Goal: Task Accomplishment & Management: Use online tool/utility

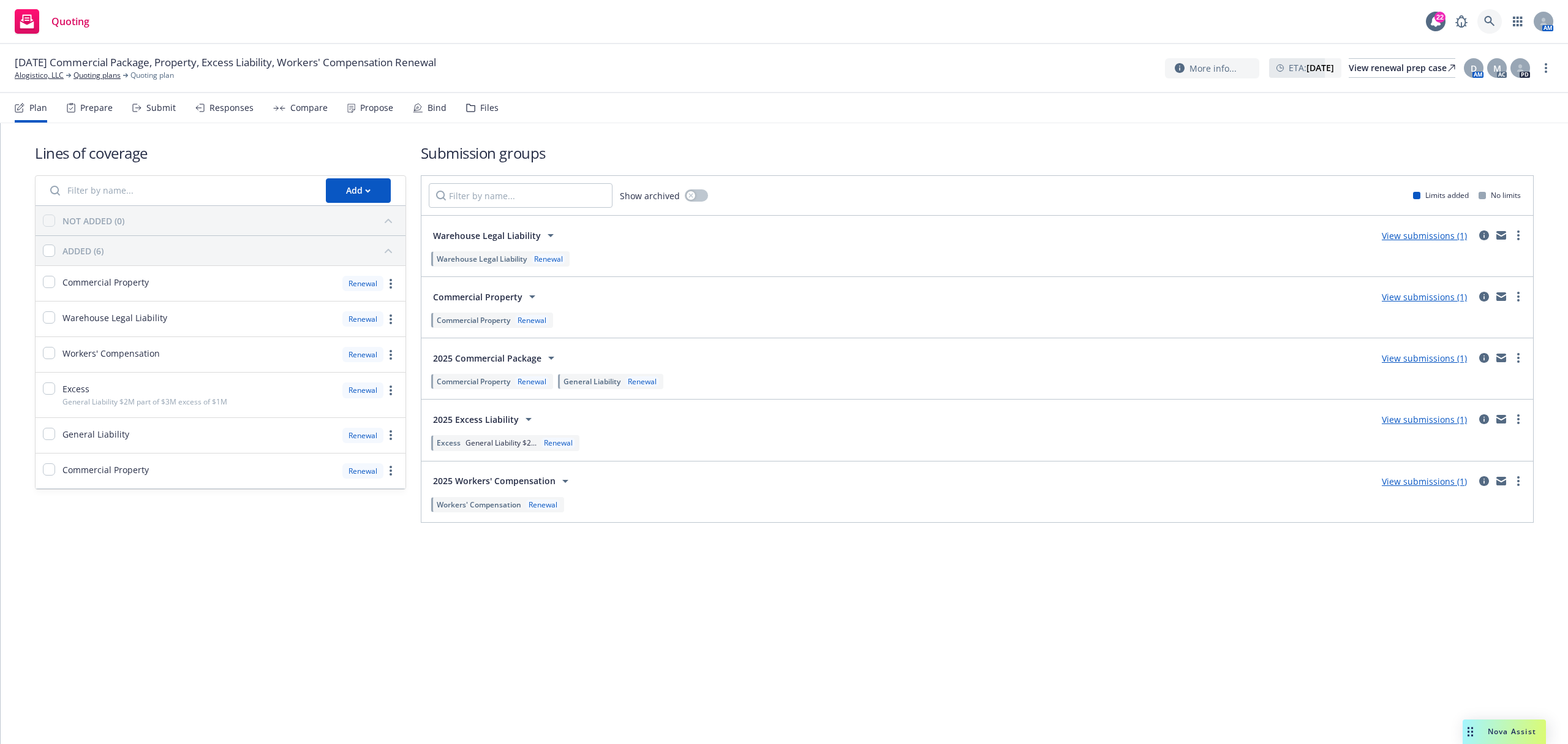
click at [1493, 22] on icon at bounding box center [1490, 21] width 11 height 11
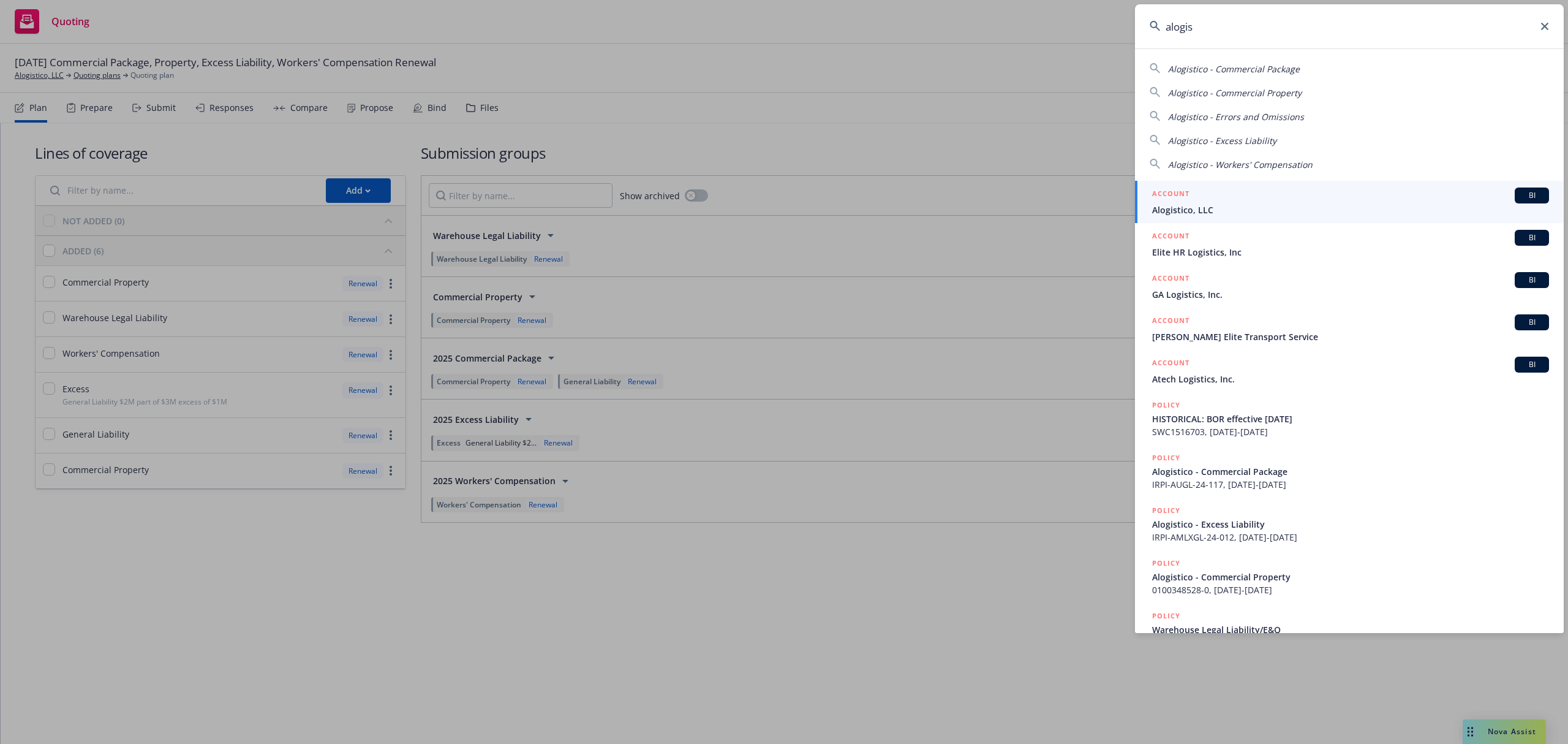
type input "alogis"
click at [1235, 191] on div "ACCOUNT BI" at bounding box center [1351, 195] width 397 height 16
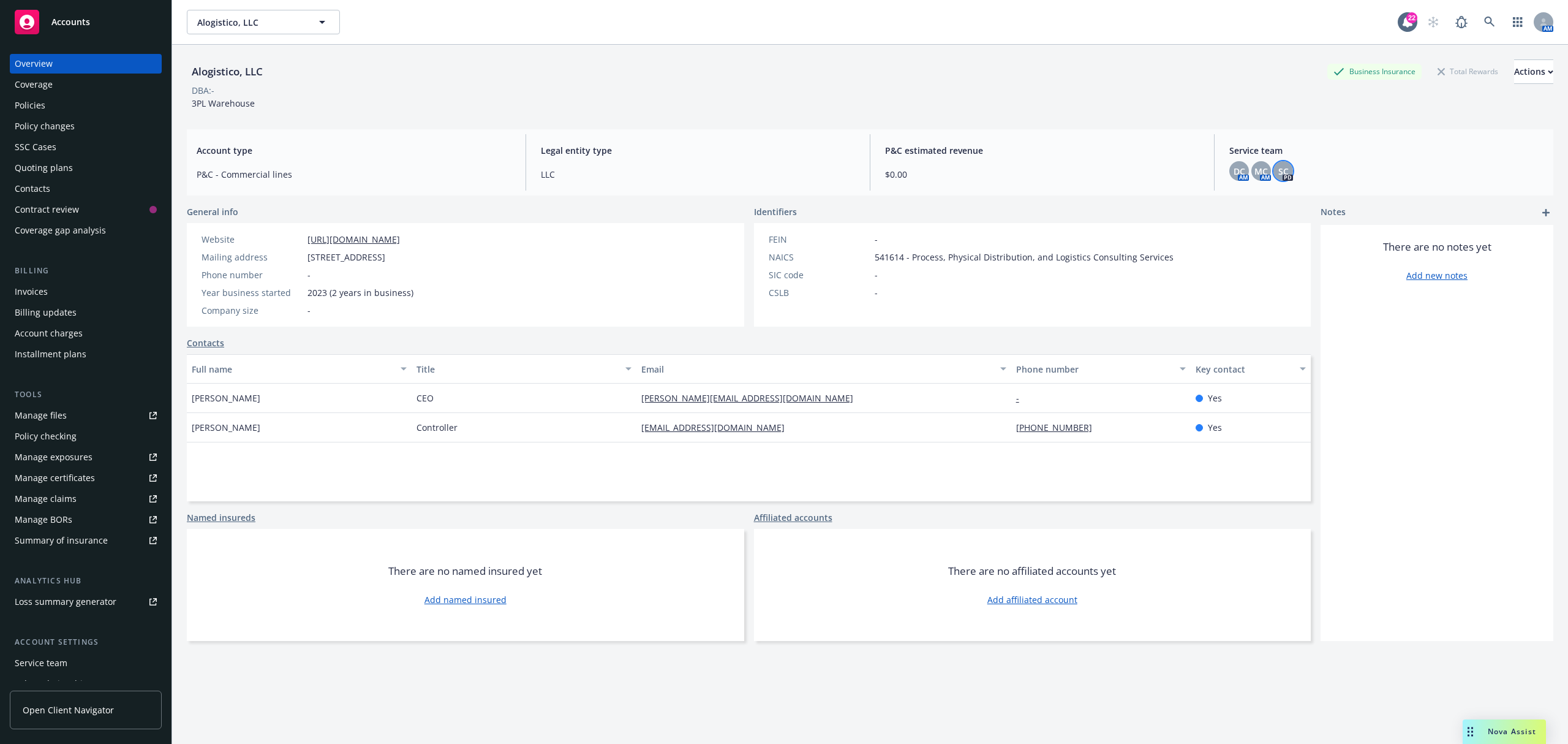
click at [1278, 180] on div "SC" at bounding box center [1283, 171] width 19 height 19
click at [540, 63] on div "Alogistico, LLC Business Insurance Total Rewards Actions" at bounding box center [870, 72] width 1367 height 25
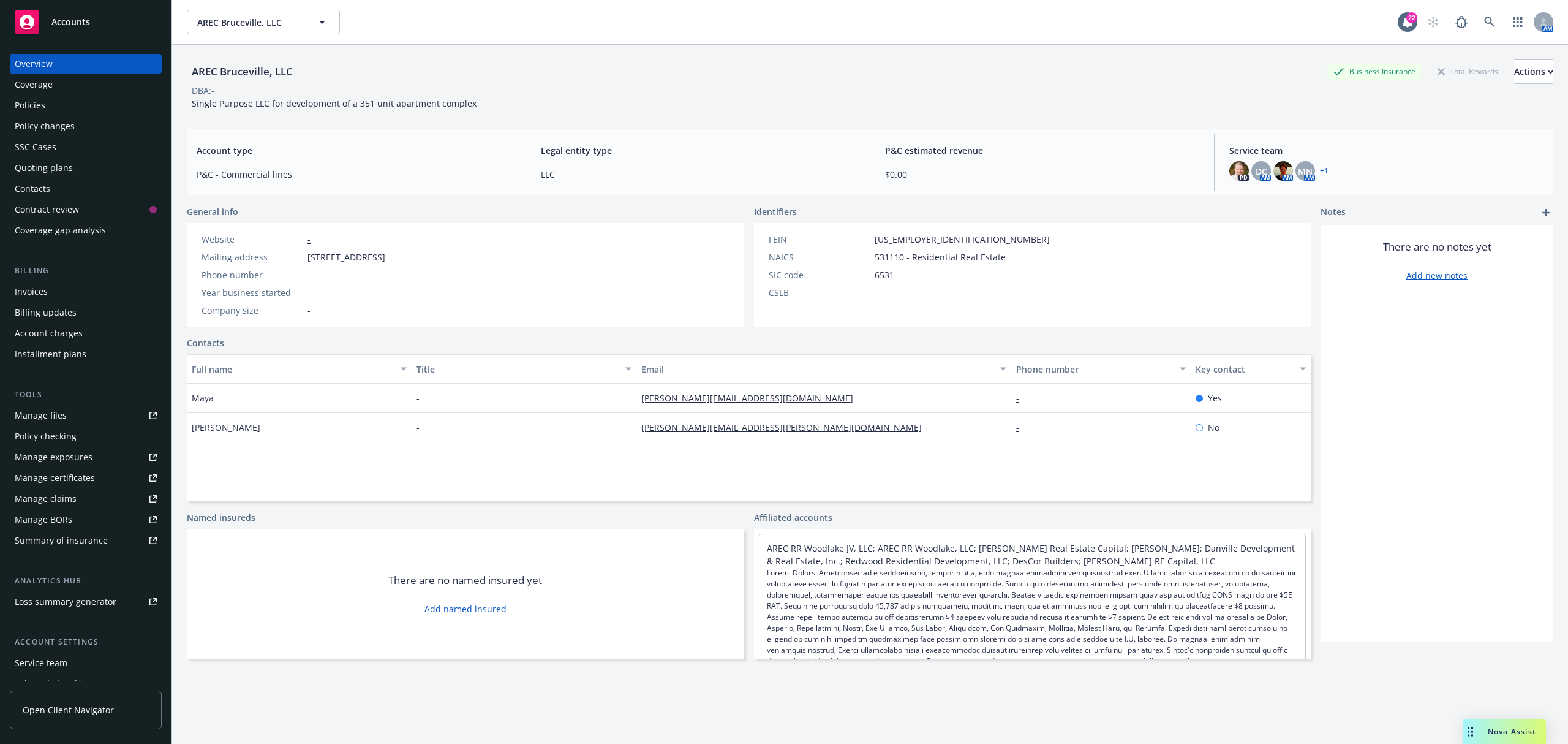
click at [28, 107] on div "Policies" at bounding box center [30, 105] width 31 height 19
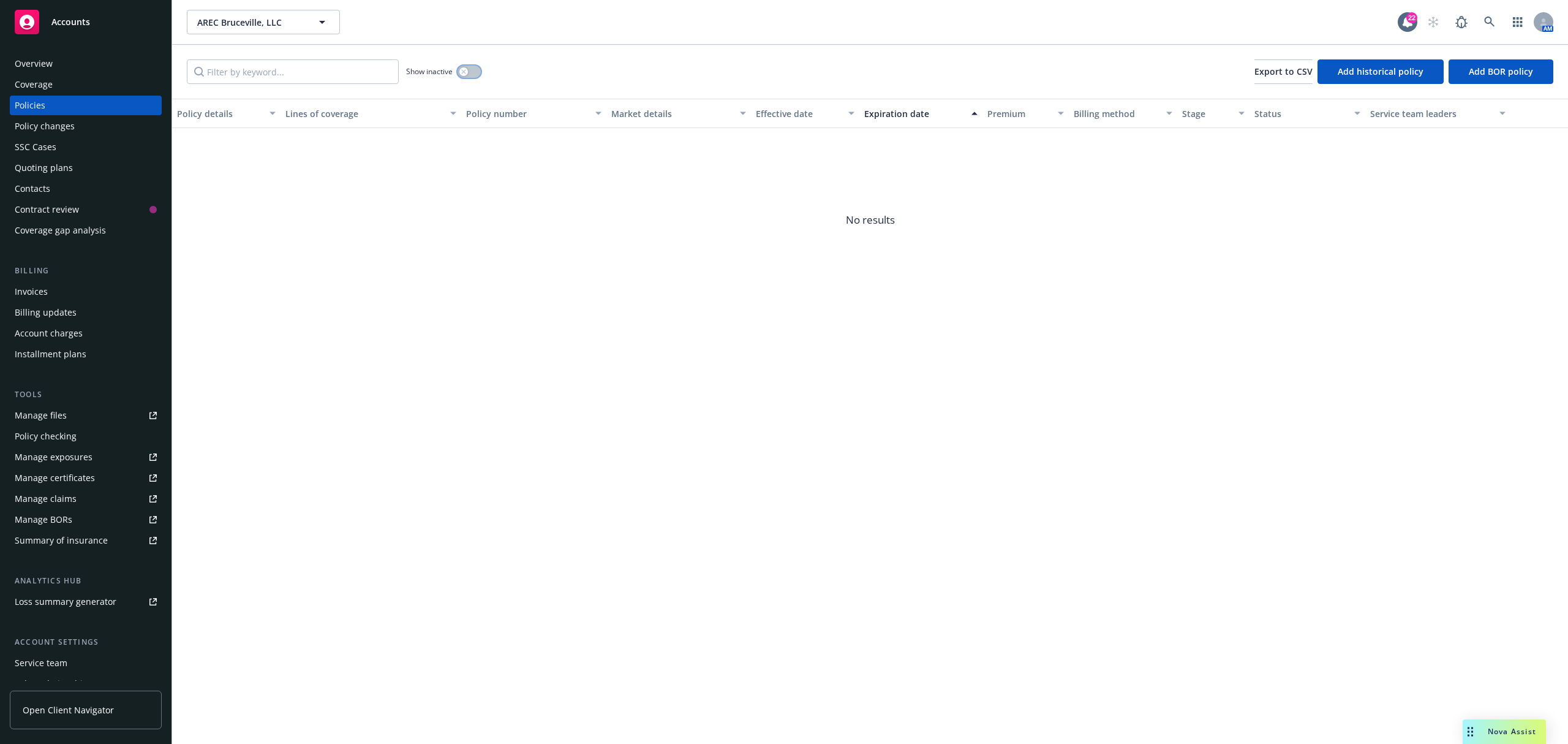
click at [464, 74] on div "button" at bounding box center [463, 71] width 8 height 8
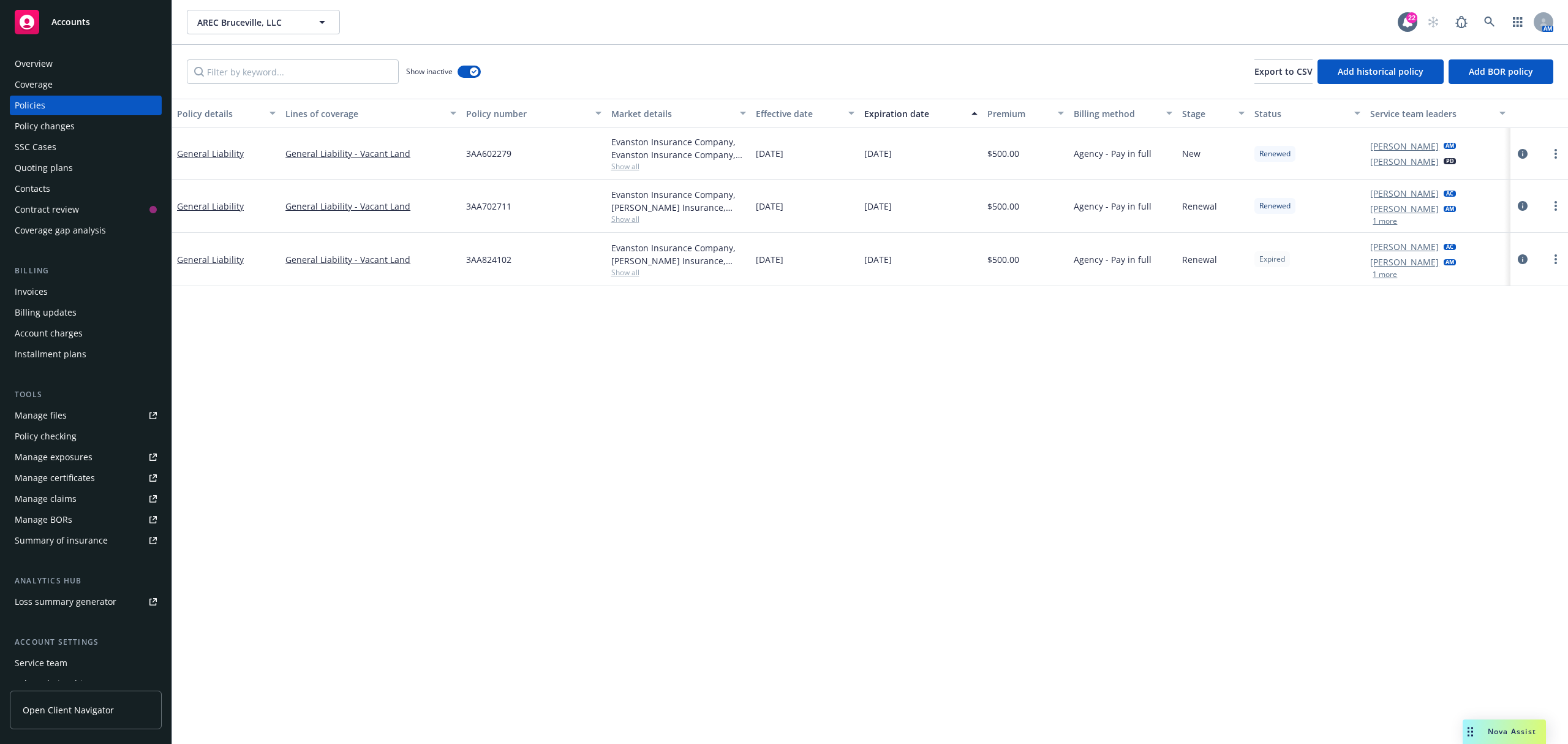
drag, startPoint x: 926, startPoint y: 266, endPoint x: 283, endPoint y: 275, distance: 643.1
click at [283, 275] on div "General Liability General Liability - Vacant Land 3AA824102 Evanston Insurance …" at bounding box center [870, 259] width 1396 height 53
copy div "General Liability - Vacant Land 3AA824102 Evanston Insurance Company, Markel In…"
click at [47, 63] on div "Overview" at bounding box center [34, 63] width 38 height 19
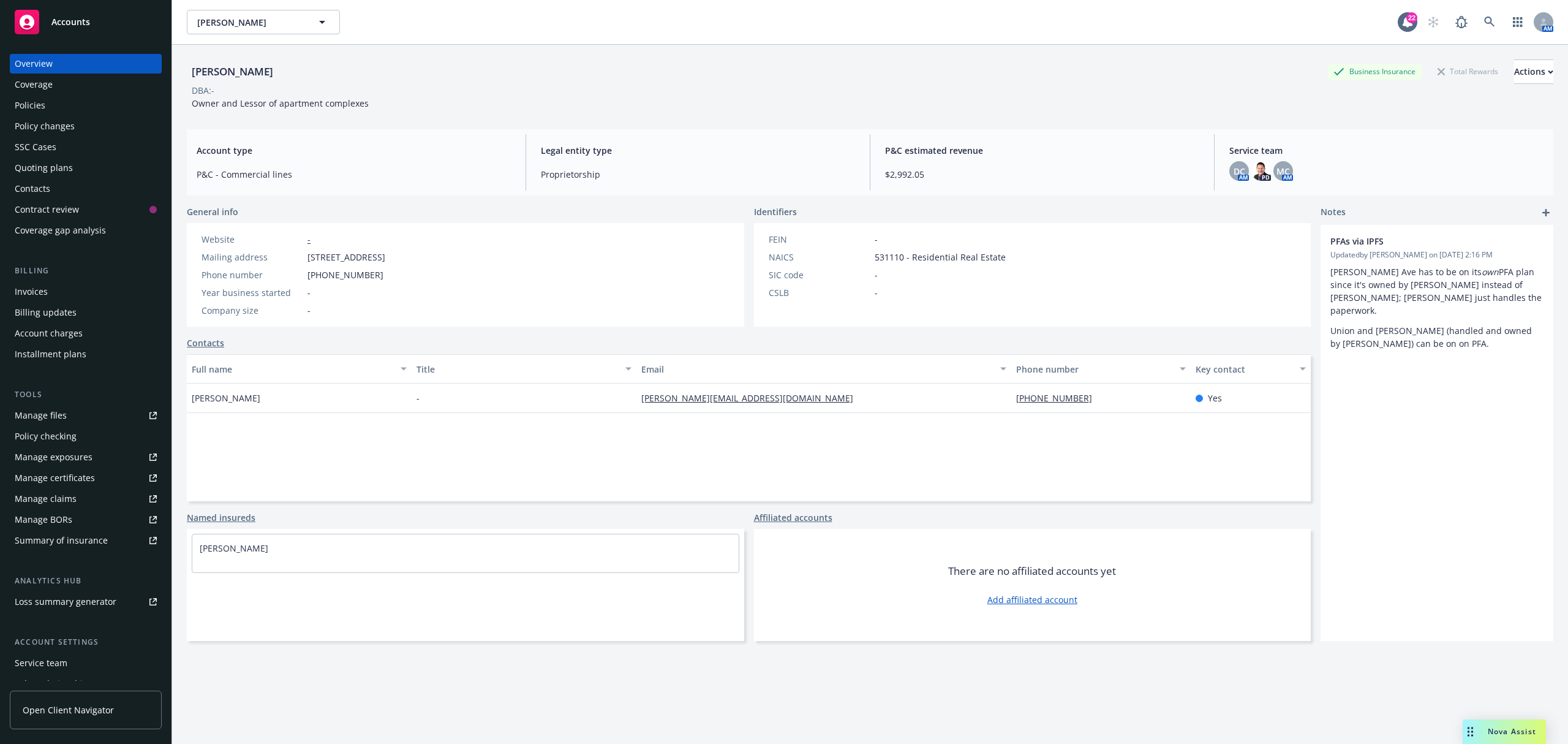
click at [52, 108] on div "Policies" at bounding box center [86, 105] width 142 height 19
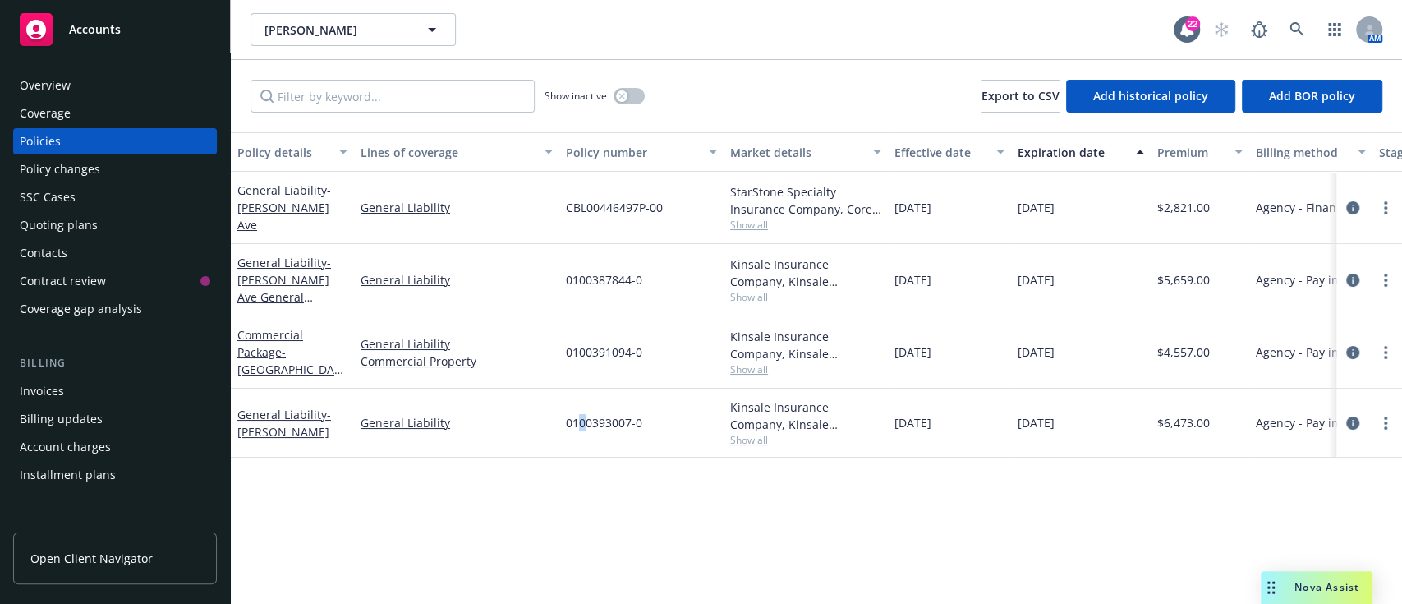
click at [582, 415] on span "0100393007-0" at bounding box center [604, 422] width 76 height 17
click at [271, 412] on link "General Liability - Throckmorton" at bounding box center [284, 422] width 94 height 33
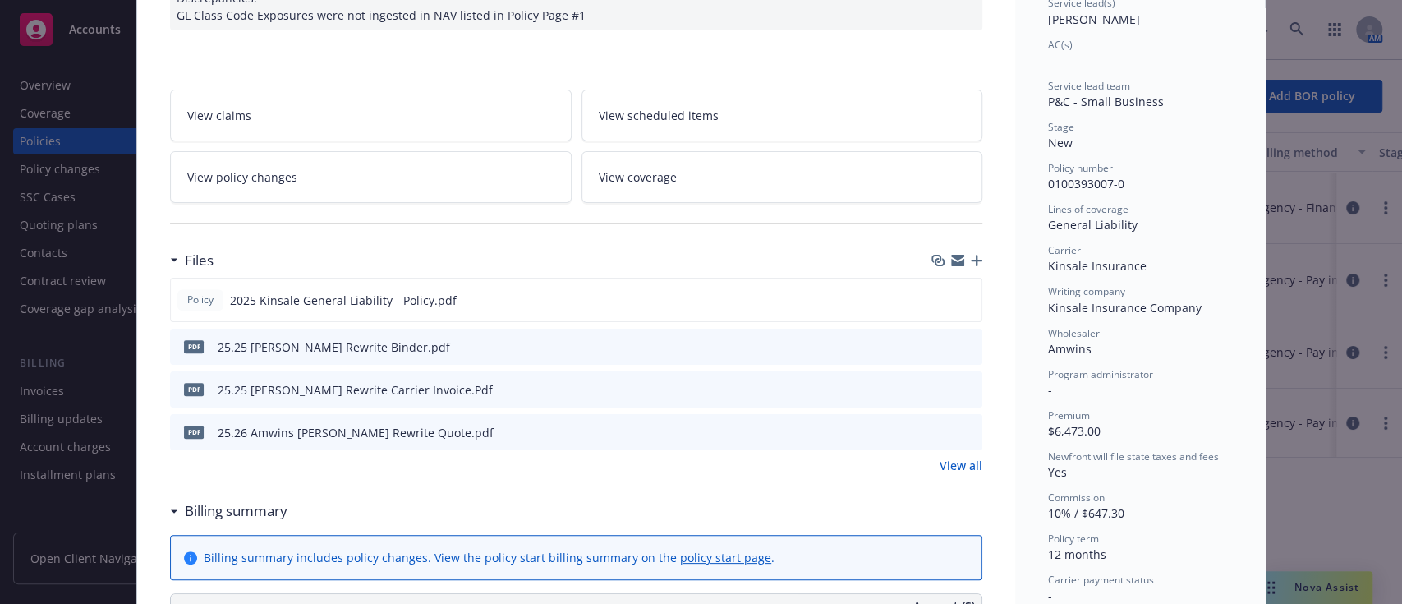
scroll to position [328, 0]
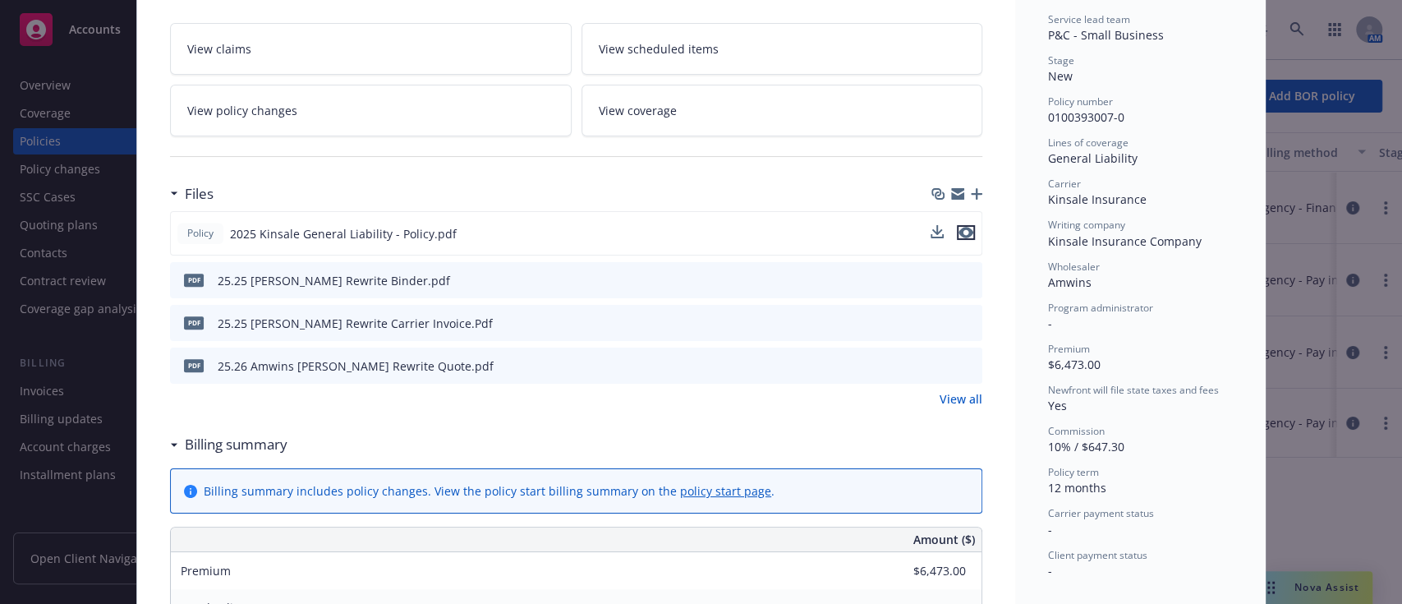
click at [958, 233] on icon "preview file" at bounding box center [965, 232] width 15 height 11
click at [959, 324] on icon "preview file" at bounding box center [966, 321] width 15 height 11
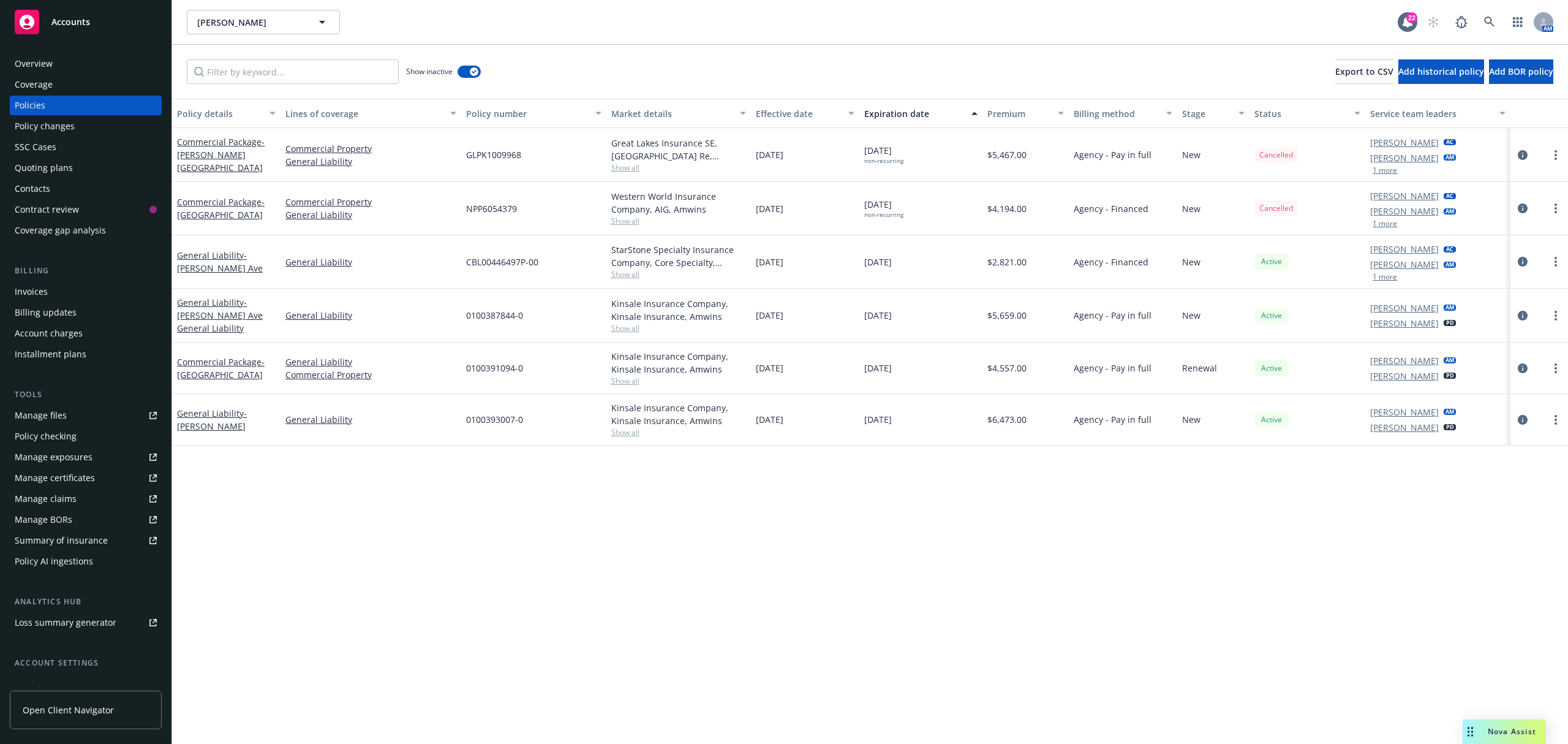
click at [48, 63] on div "Overview" at bounding box center [34, 63] width 38 height 19
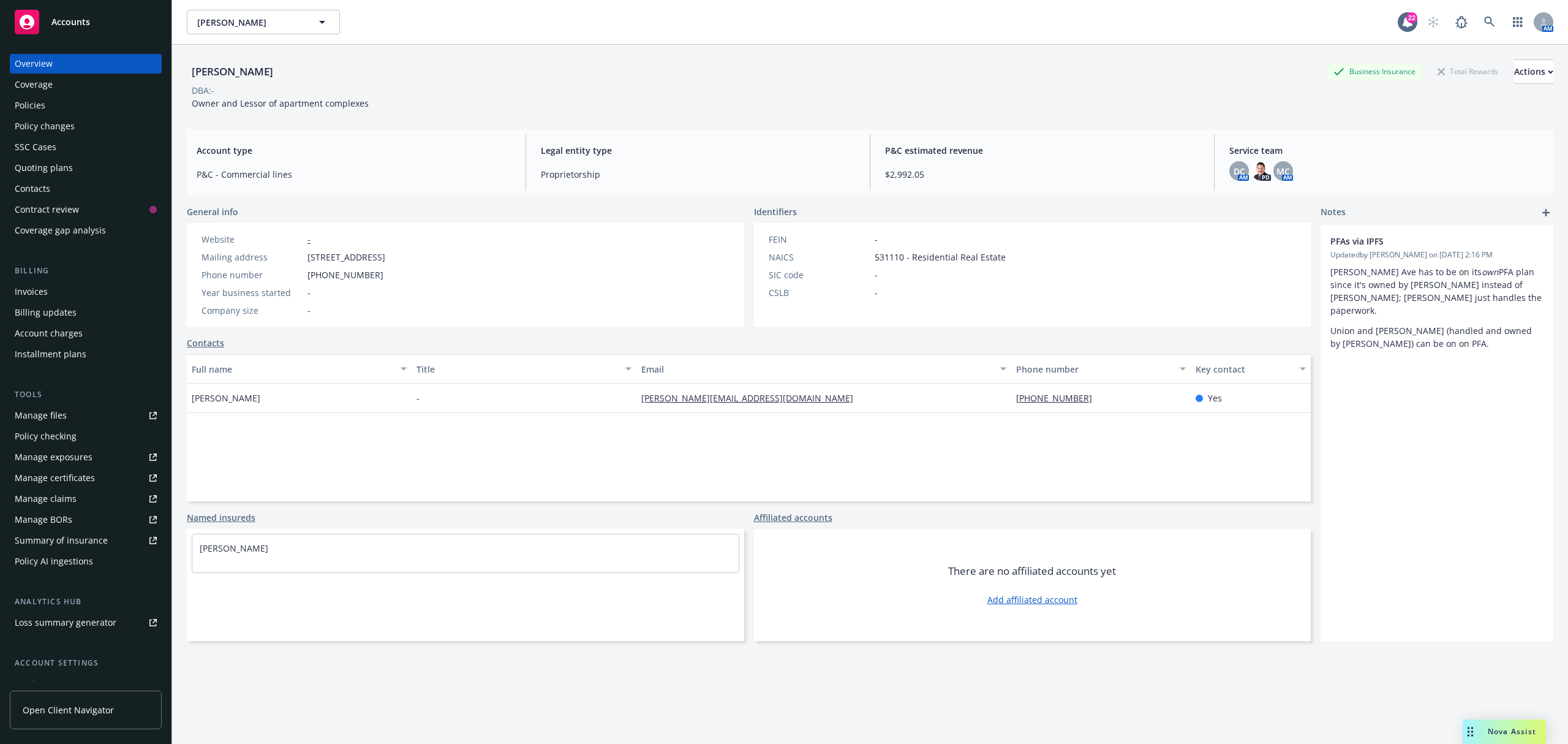
click at [1043, 398] on link "415 497-8850" at bounding box center [1059, 398] width 86 height 12
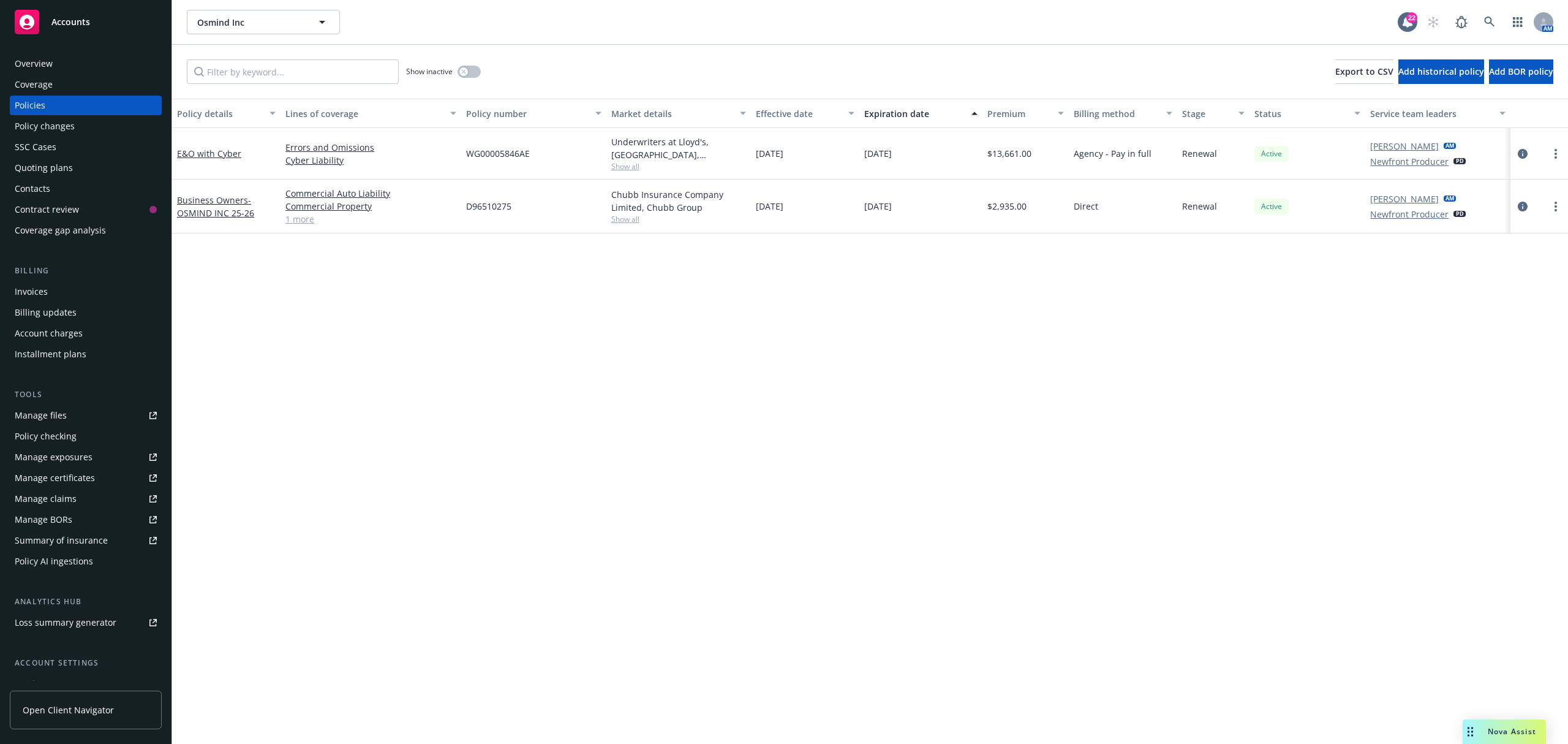
click at [50, 62] on div "Overview" at bounding box center [34, 63] width 38 height 19
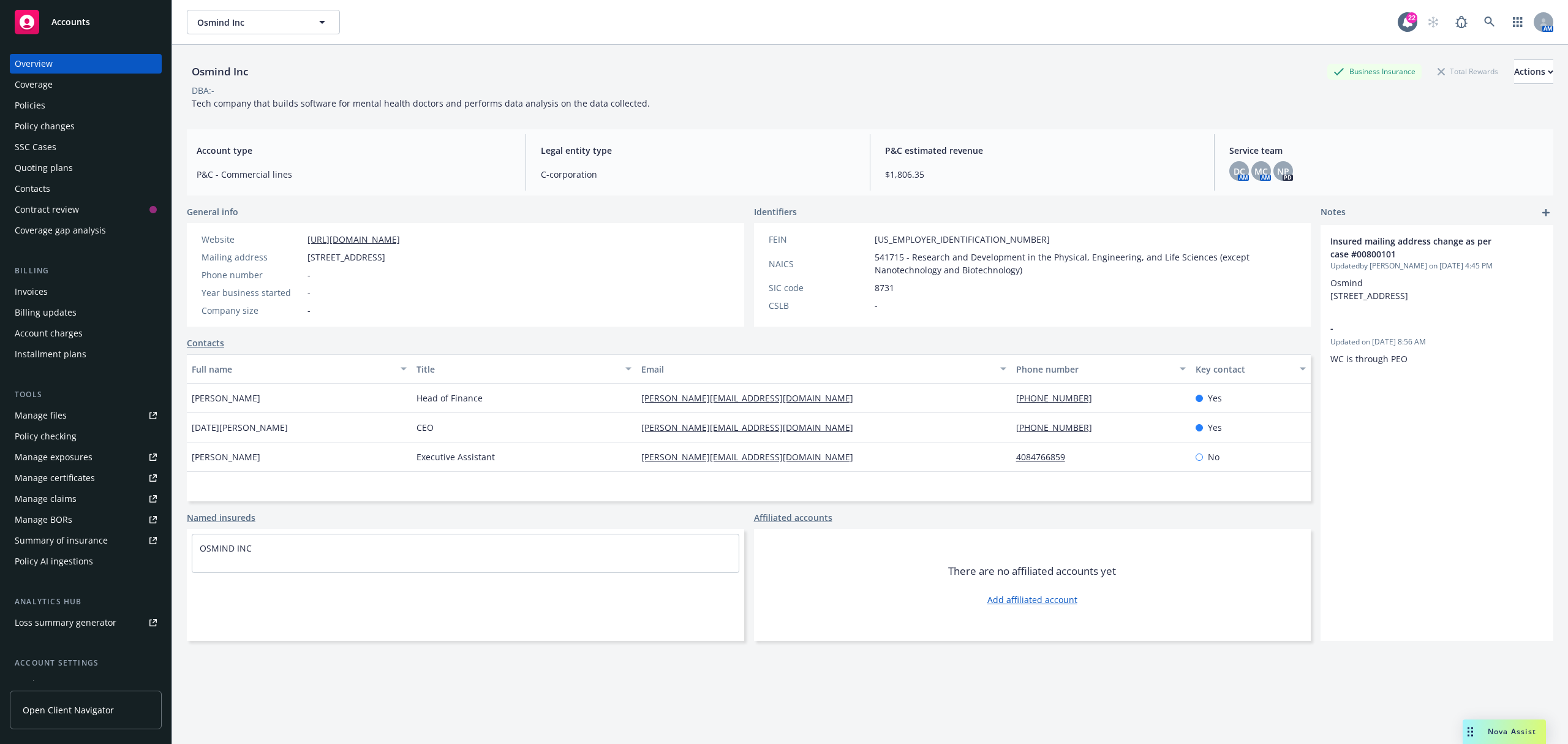
click at [1035, 393] on link "301-919-3752" at bounding box center [1059, 398] width 86 height 12
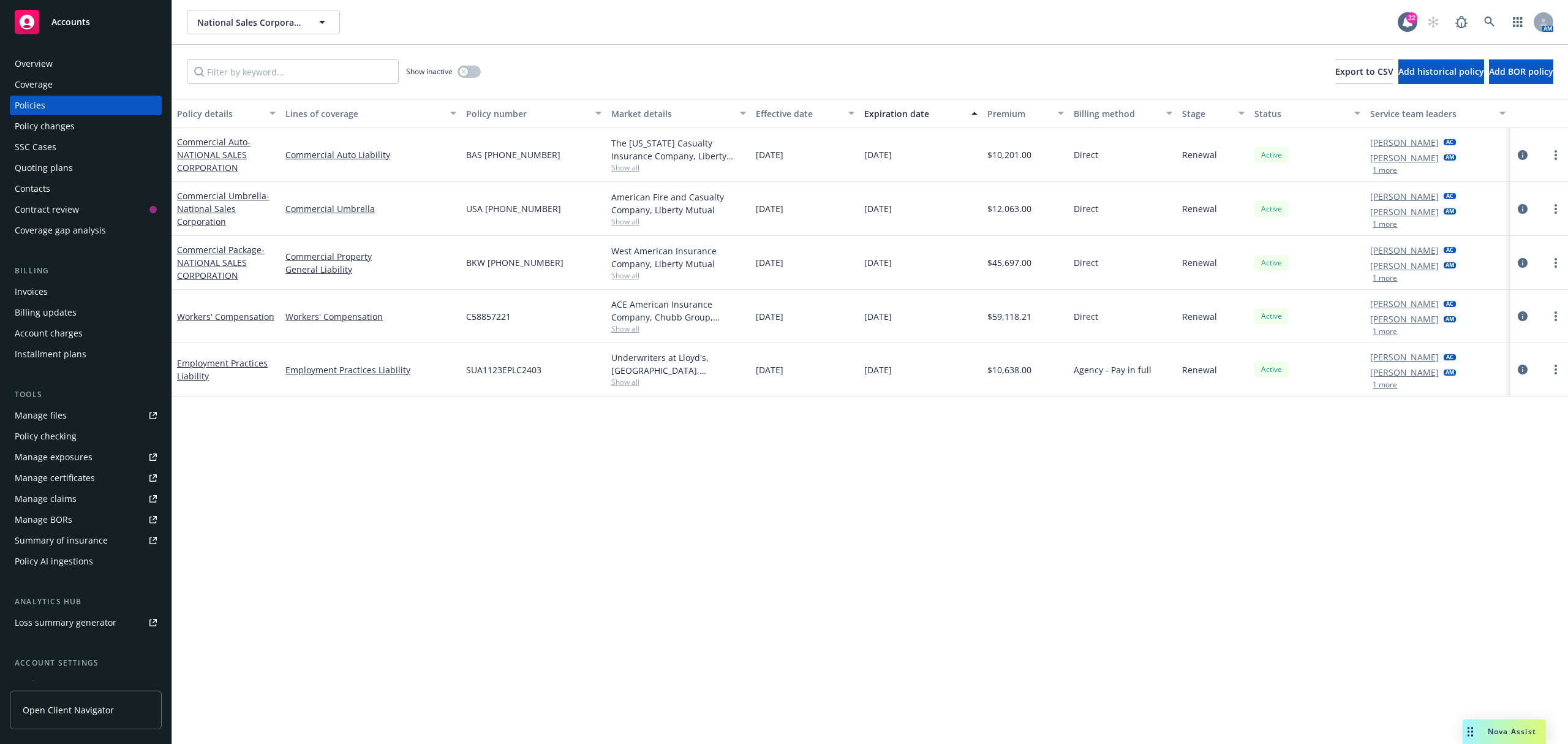
drag, startPoint x: 543, startPoint y: 160, endPoint x: 430, endPoint y: 163, distance: 113.0
click at [432, 162] on div "Commercial Auto - NATIONAL SALES CORPORATION Commercial Auto Liability BAS [PHO…" at bounding box center [870, 155] width 1396 height 54
copy div "BAS [PHONE_NUMBER]"
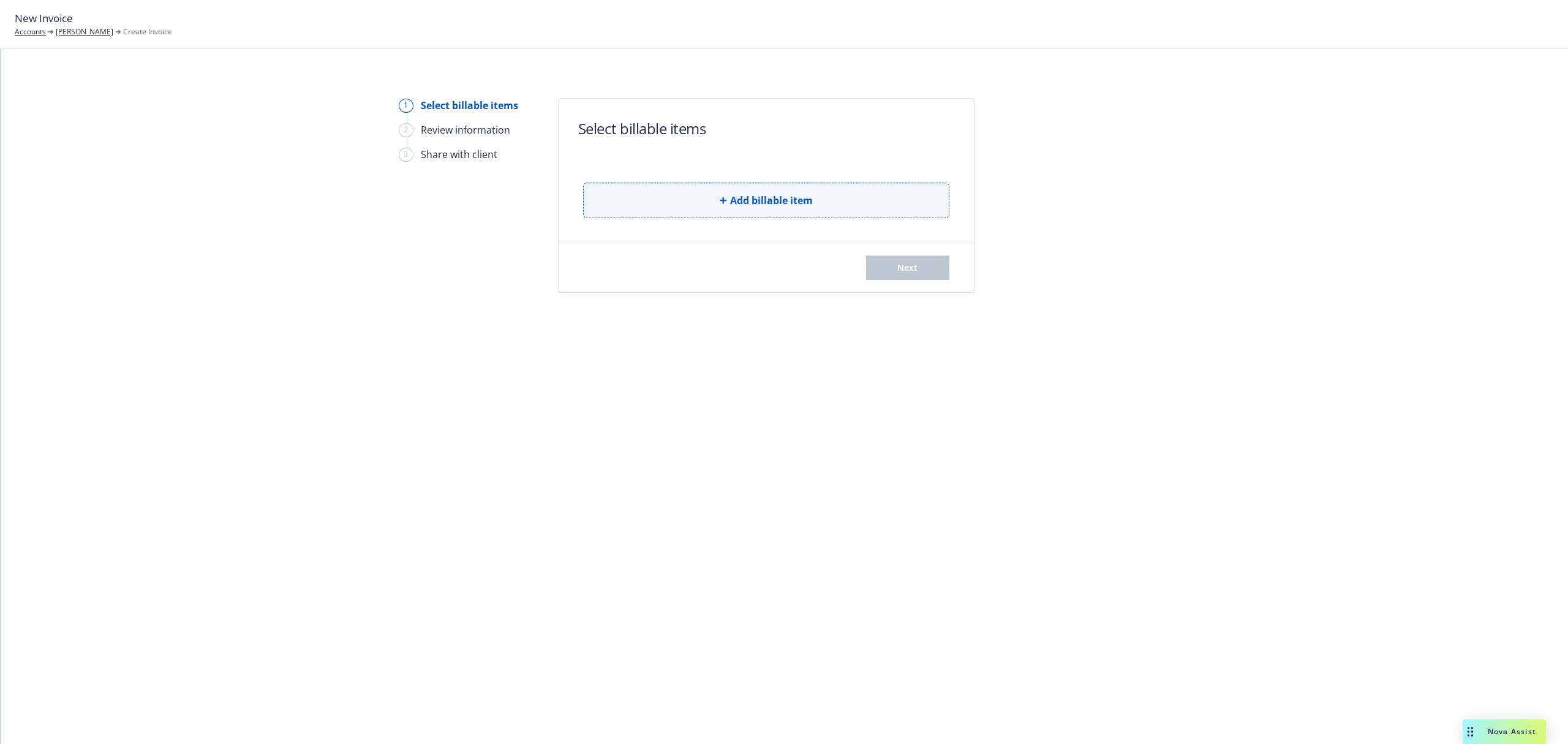
click at [783, 207] on span "Add billable item" at bounding box center [771, 201] width 83 height 15
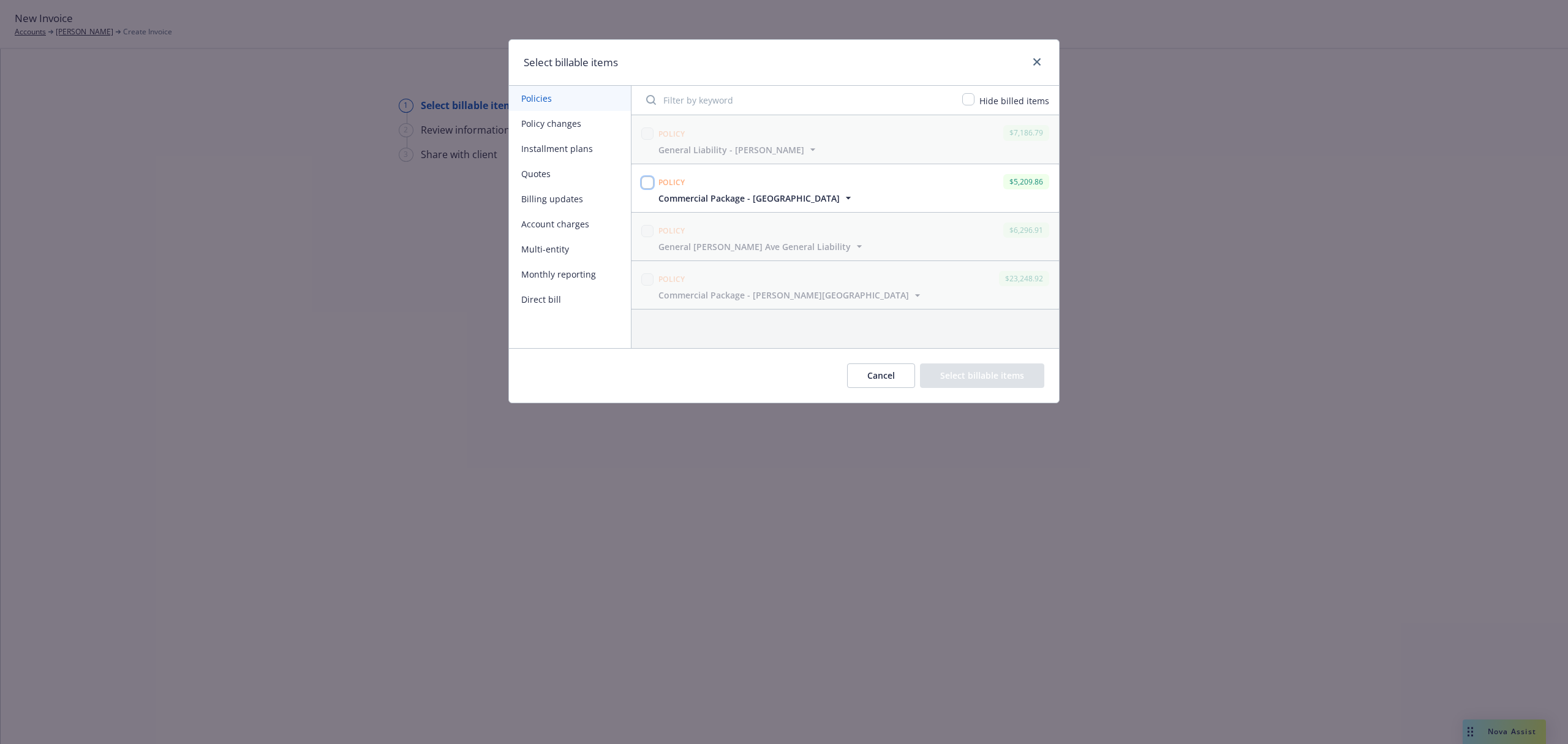
click at [647, 182] on input "checkbox" at bounding box center [647, 182] width 12 height 12
checkbox input "true"
drag, startPoint x: 990, startPoint y: 396, endPoint x: 988, endPoint y: 381, distance: 15.1
click at [990, 396] on div "Cancel Select billable items" at bounding box center [783, 375] width 550 height 54
click at [988, 381] on button "Select billable items" at bounding box center [982, 375] width 125 height 25
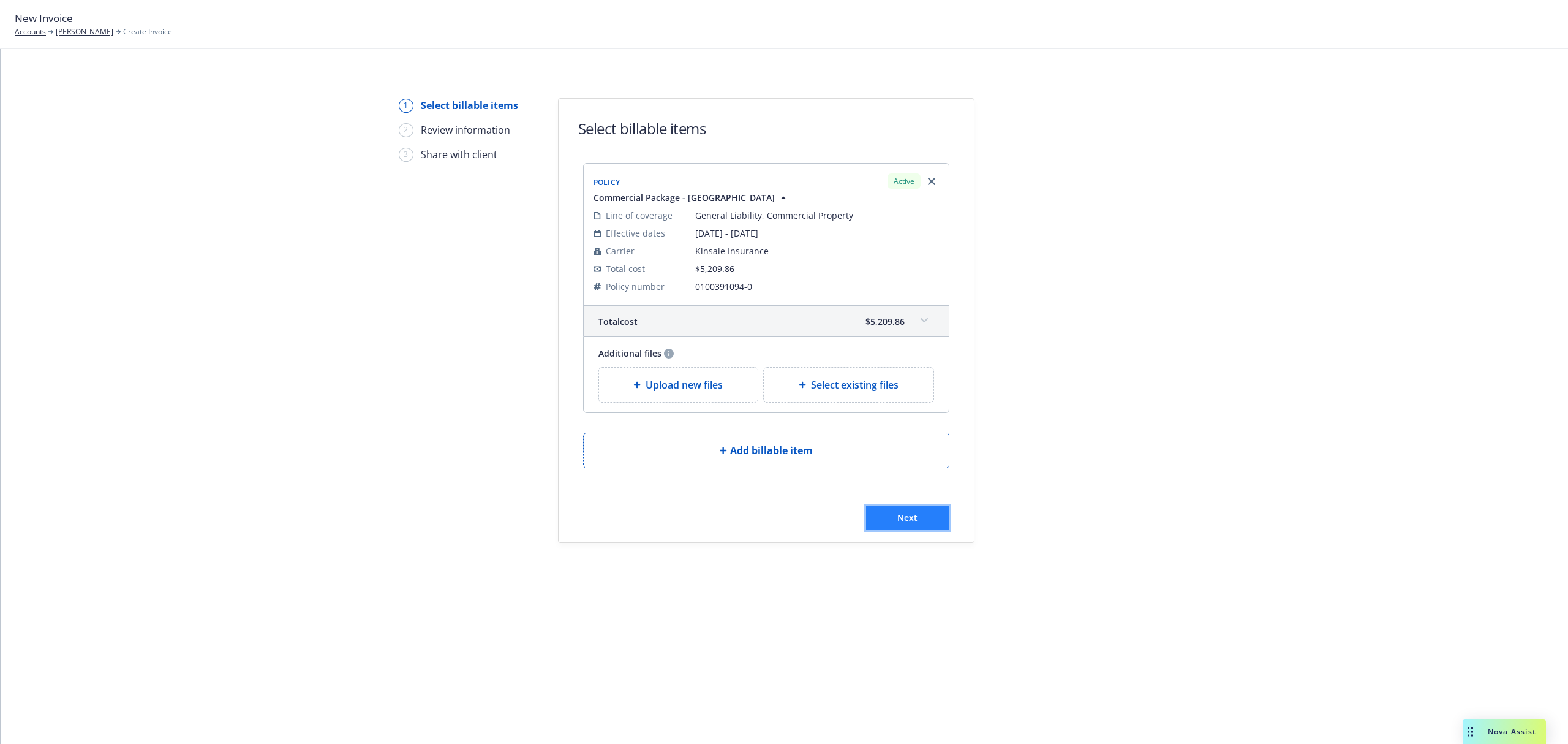
click at [892, 529] on button "Next" at bounding box center [908, 517] width 84 height 25
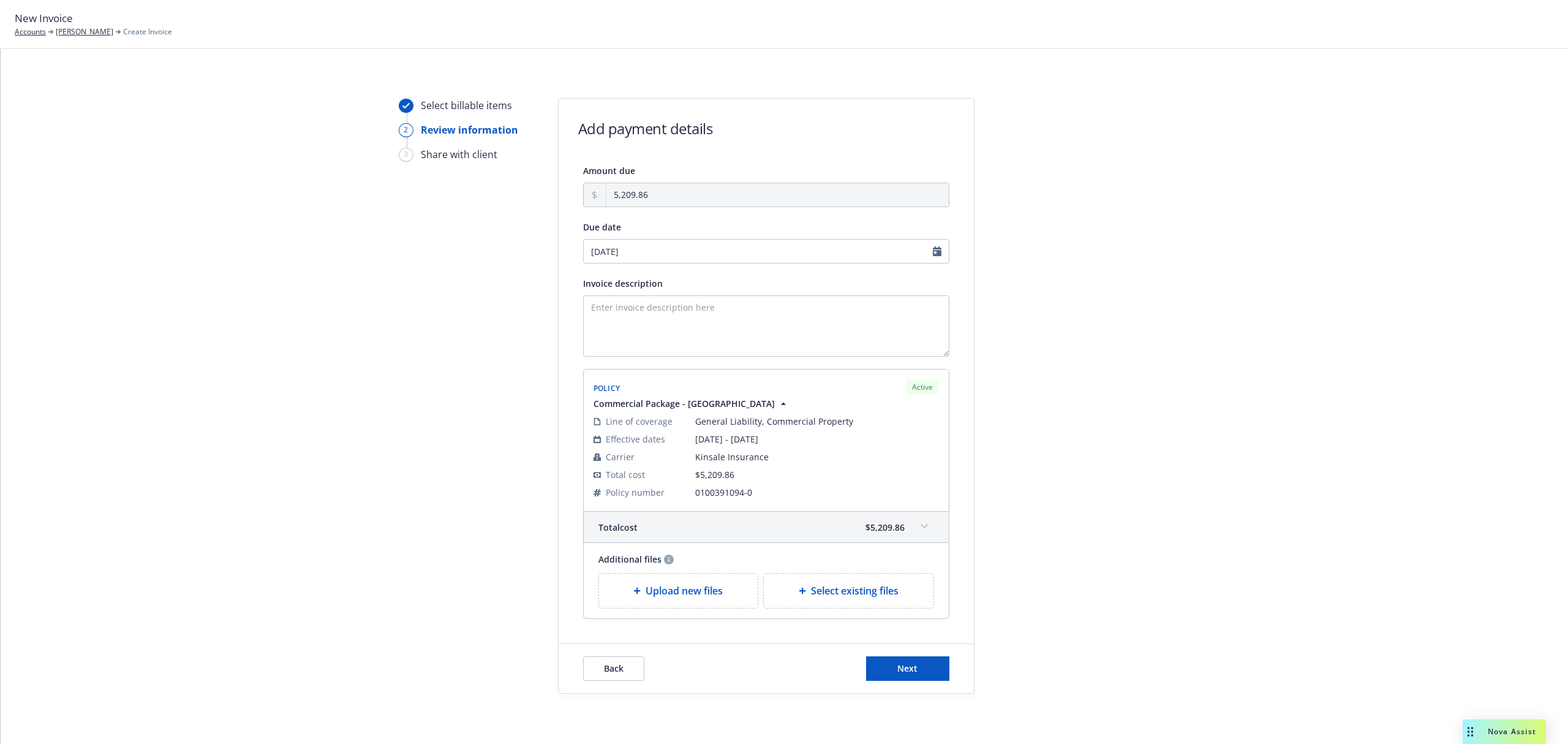
click at [609, 293] on div "Invoice description" at bounding box center [766, 316] width 366 height 81
click at [609, 331] on textarea "Invoice description" at bounding box center [766, 326] width 366 height 61
type textarea "fully financed via IPFS PFA"
click at [910, 666] on span "Next" at bounding box center [907, 669] width 20 height 12
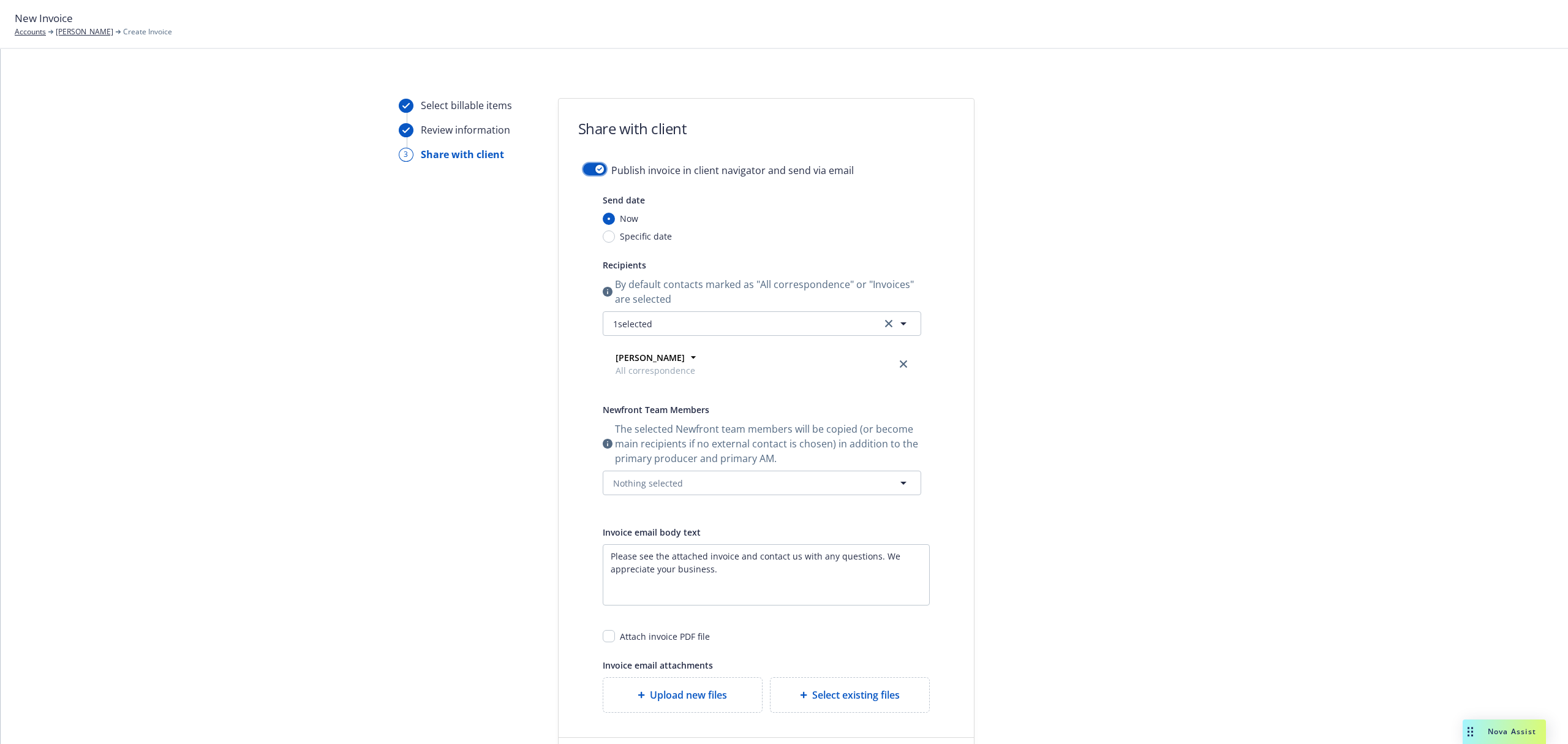
click at [584, 169] on button "button" at bounding box center [595, 169] width 23 height 12
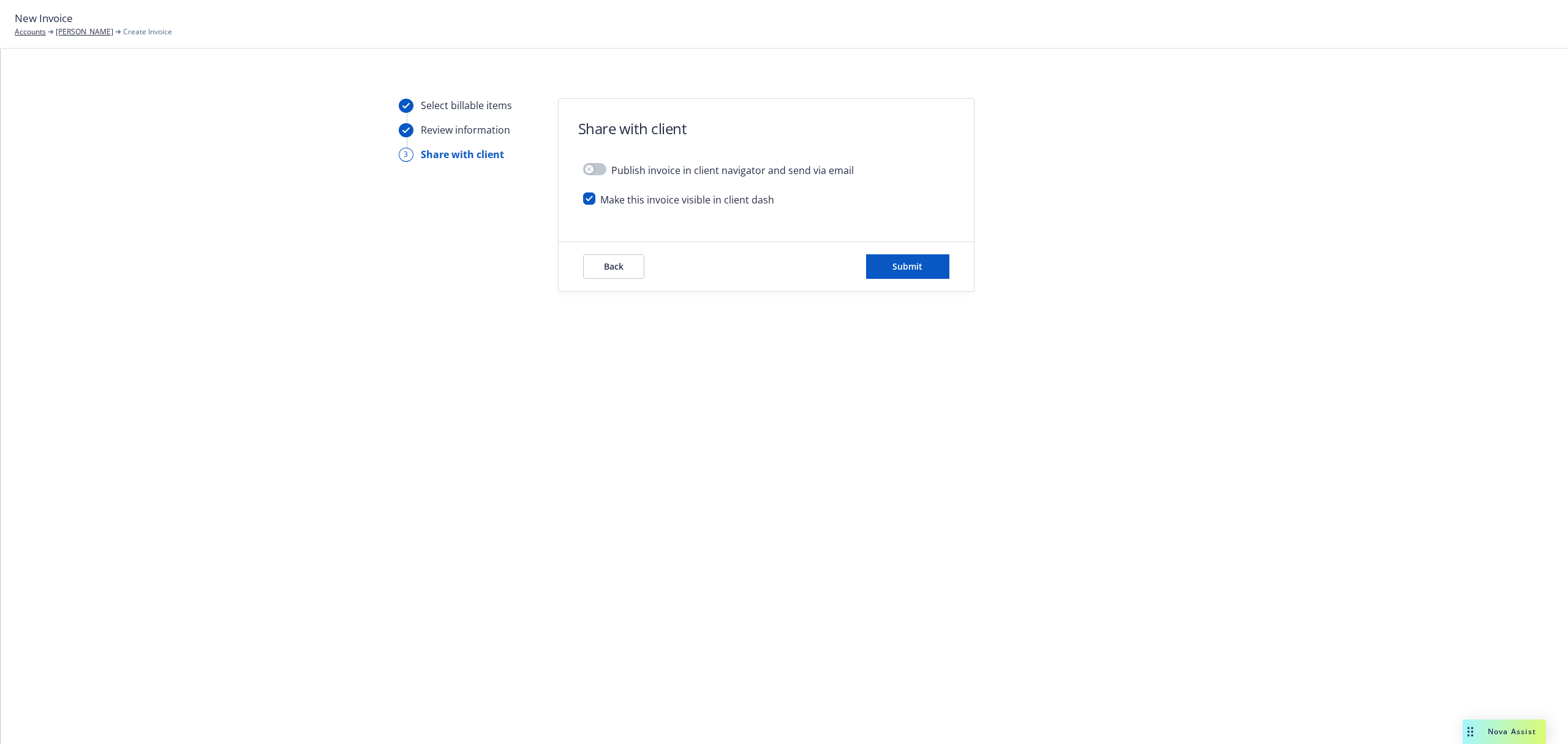
click at [692, 197] on span "Make this invoice visible in client dash" at bounding box center [687, 200] width 174 height 15
click at [606, 202] on span "Make this invoice visible in client dash" at bounding box center [687, 200] width 174 height 15
click at [598, 202] on div "Make this invoice visible in client dash" at bounding box center [766, 204] width 366 height 25
drag, startPoint x: 580, startPoint y: 202, endPoint x: 591, endPoint y: 197, distance: 12.1
click at [582, 202] on div "Publish invoice in client navigator and send via email Make this invoice visibl…" at bounding box center [766, 190] width 415 height 54
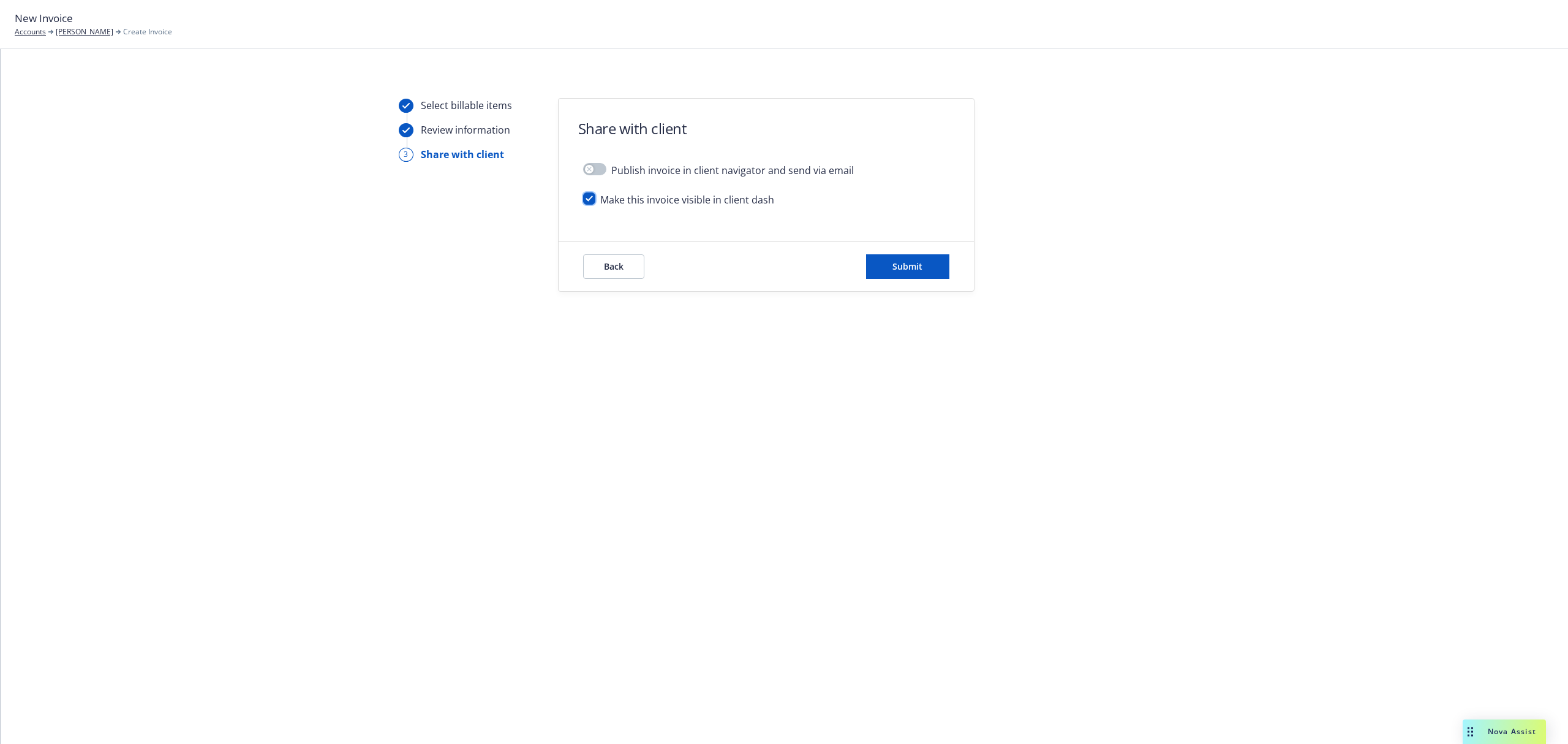
click at [591, 197] on input "checkbox" at bounding box center [589, 198] width 12 height 12
checkbox input "false"
click at [932, 271] on button "Submit" at bounding box center [908, 266] width 84 height 25
